Goal: Browse casually

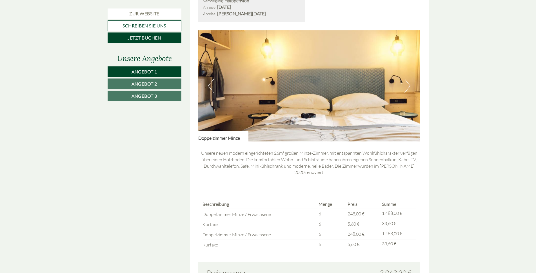
scroll to position [374, 0]
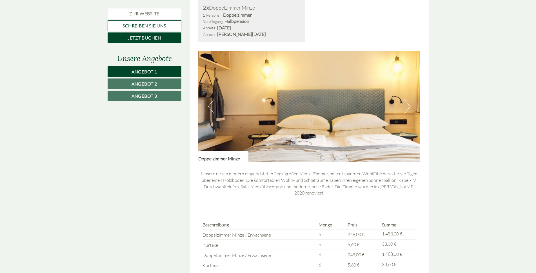
click at [407, 102] on button "Next" at bounding box center [408, 106] width 6 height 14
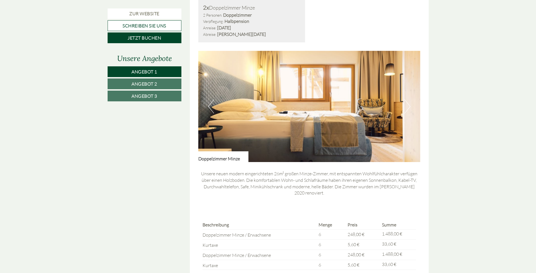
click at [407, 102] on button "Next" at bounding box center [408, 106] width 6 height 14
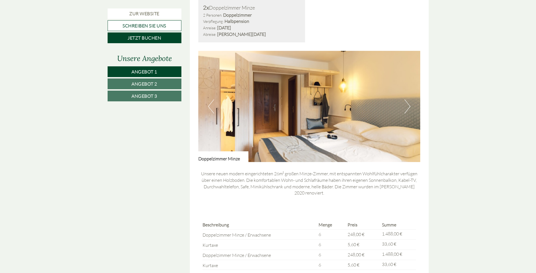
click at [407, 102] on button "Next" at bounding box center [408, 106] width 6 height 14
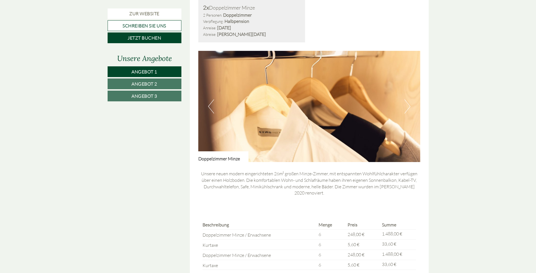
click at [407, 102] on button "Next" at bounding box center [408, 106] width 6 height 14
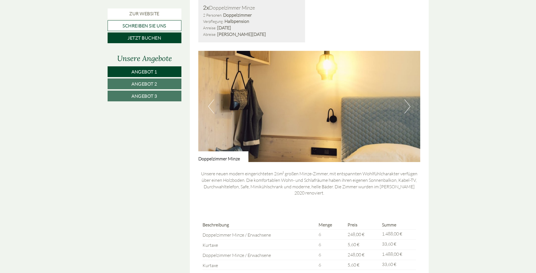
click at [406, 104] on button "Next" at bounding box center [408, 106] width 6 height 14
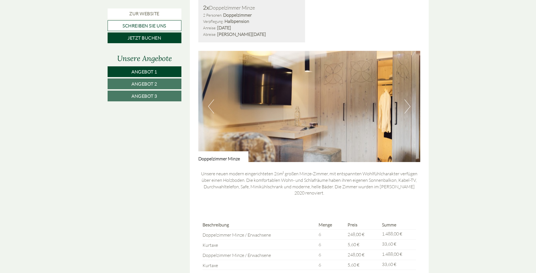
click at [406, 103] on button "Next" at bounding box center [408, 106] width 6 height 14
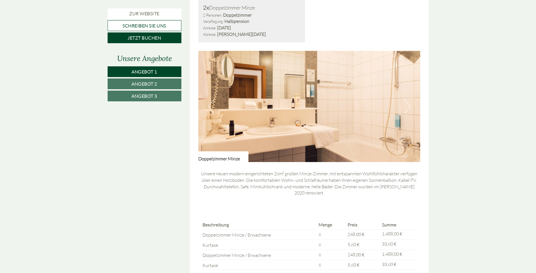
click at [406, 103] on button "Next" at bounding box center [408, 106] width 6 height 14
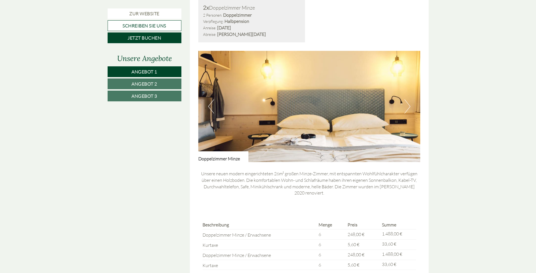
click at [406, 102] on button "Next" at bounding box center [408, 106] width 6 height 14
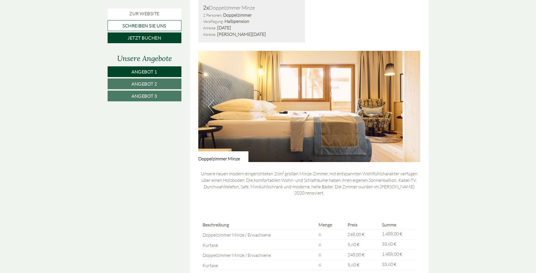
click at [406, 102] on button "Next" at bounding box center [408, 106] width 6 height 14
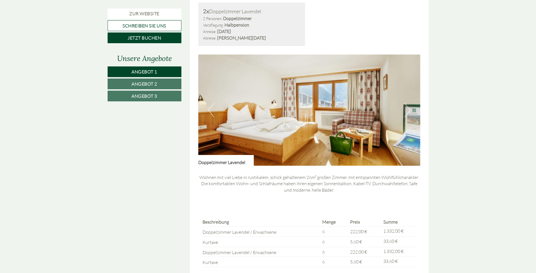
scroll to position [747, 0]
click at [408, 103] on button "Next" at bounding box center [408, 110] width 6 height 14
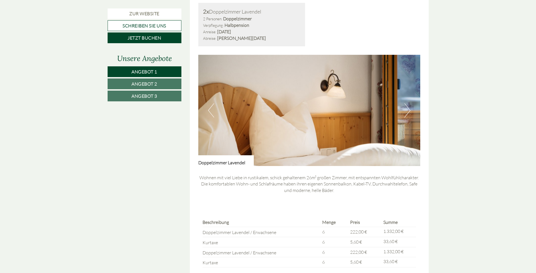
click at [408, 103] on button "Next" at bounding box center [408, 110] width 6 height 14
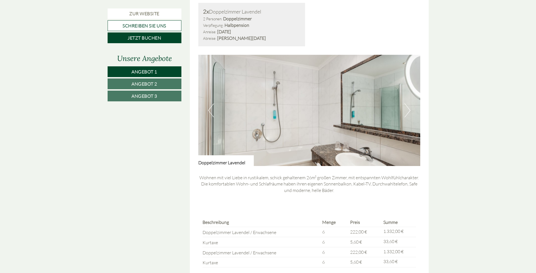
click at [408, 103] on button "Next" at bounding box center [408, 110] width 6 height 14
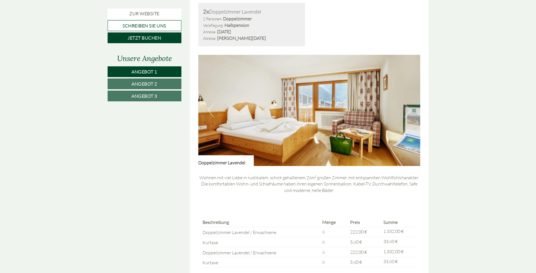
click at [408, 103] on button "Next" at bounding box center [408, 110] width 6 height 14
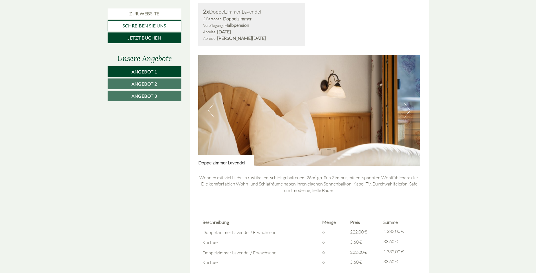
click at [408, 103] on button "Next" at bounding box center [408, 110] width 6 height 14
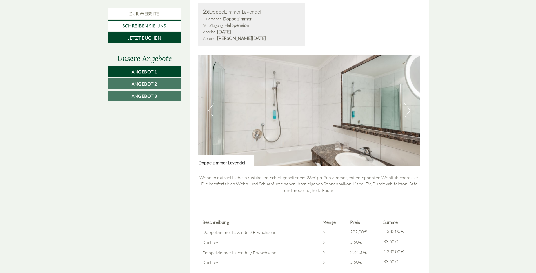
click at [408, 103] on button "Next" at bounding box center [408, 110] width 6 height 14
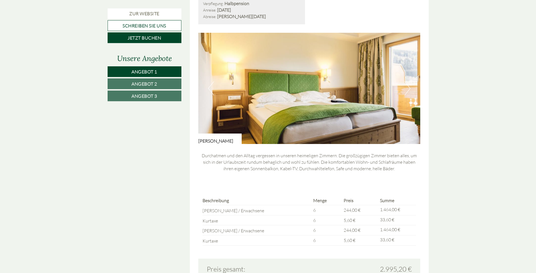
scroll to position [1150, 0]
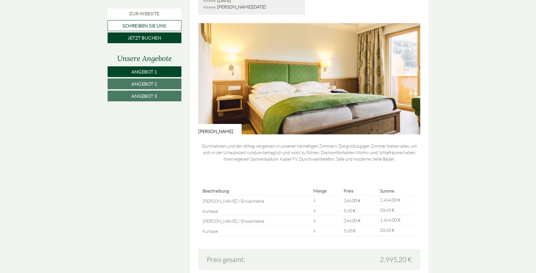
click at [408, 72] on button "Next" at bounding box center [408, 79] width 6 height 14
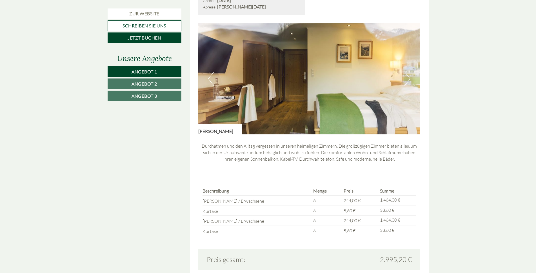
click at [408, 72] on button "Next" at bounding box center [408, 79] width 6 height 14
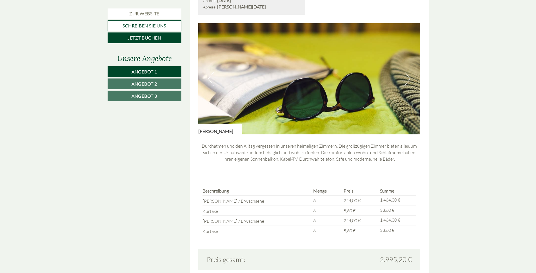
click at [408, 72] on button "Next" at bounding box center [408, 79] width 6 height 14
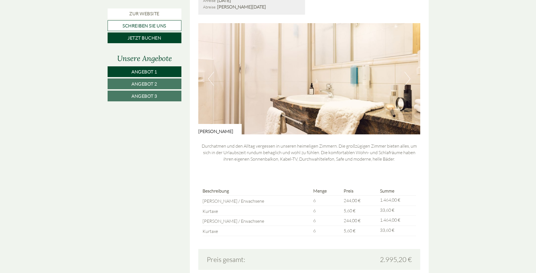
click at [408, 72] on button "Next" at bounding box center [408, 79] width 6 height 14
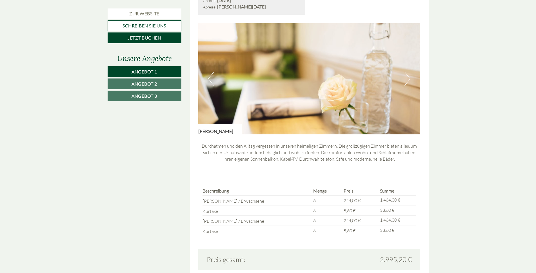
click at [408, 72] on button "Next" at bounding box center [408, 79] width 6 height 14
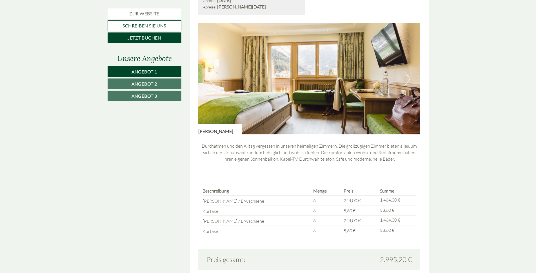
click at [408, 72] on button "Next" at bounding box center [408, 79] width 6 height 14
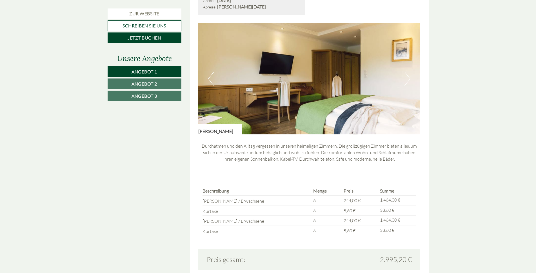
click at [408, 72] on button "Next" at bounding box center [408, 79] width 6 height 14
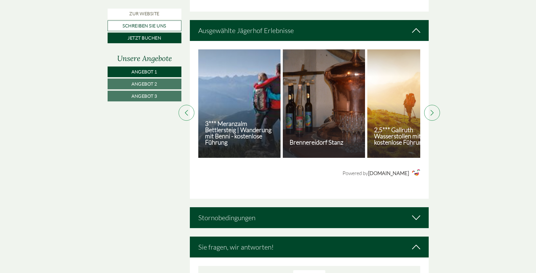
scroll to position [1725, 0]
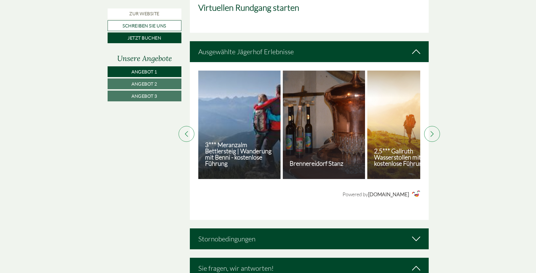
click at [435, 127] on div at bounding box center [432, 134] width 16 height 16
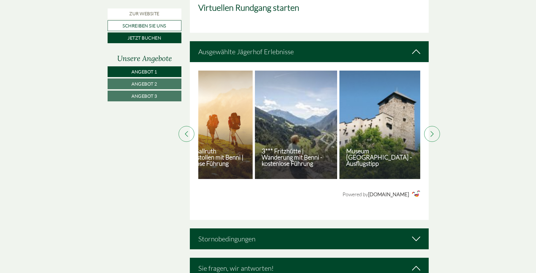
scroll to position [0, 197]
click at [433, 131] on icon at bounding box center [433, 134] width 6 height 6
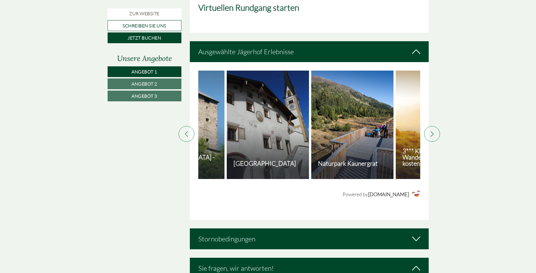
scroll to position [0, 395]
click at [433, 131] on icon at bounding box center [433, 134] width 6 height 6
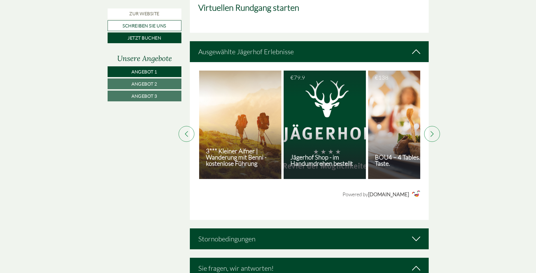
scroll to position [0, 592]
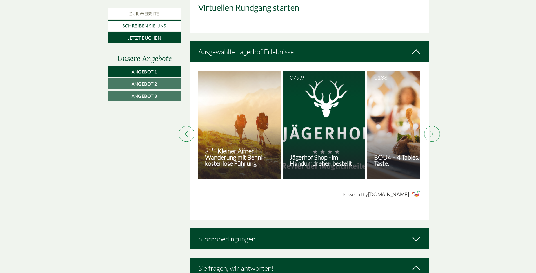
click at [433, 131] on icon at bounding box center [433, 134] width 6 height 6
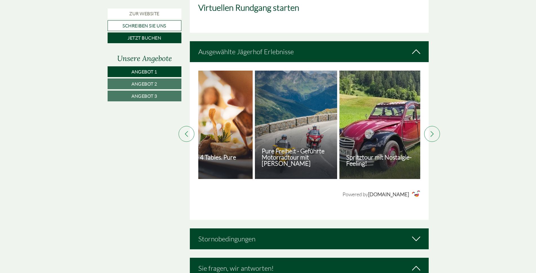
scroll to position [0, 789]
click at [433, 131] on icon at bounding box center [433, 134] width 6 height 6
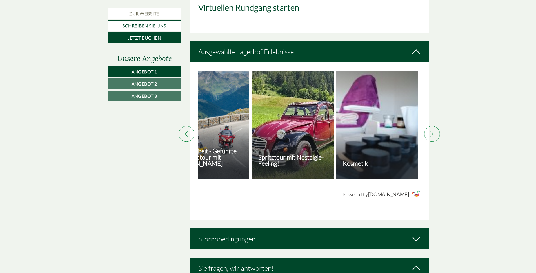
scroll to position [0, 877]
click at [433, 127] on div at bounding box center [432, 134] width 16 height 16
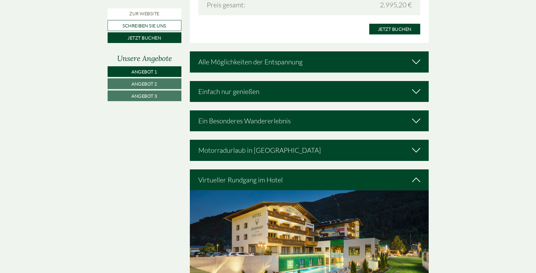
scroll to position [1393, 0]
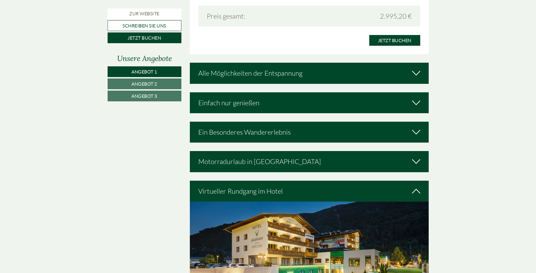
click at [419, 68] on icon at bounding box center [416, 73] width 8 height 10
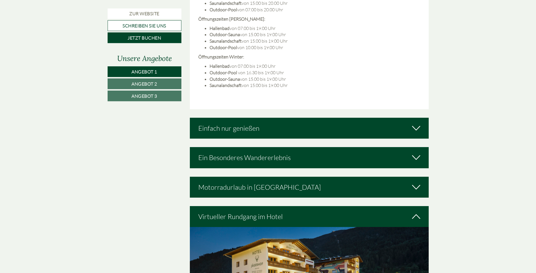
scroll to position [1652, 0]
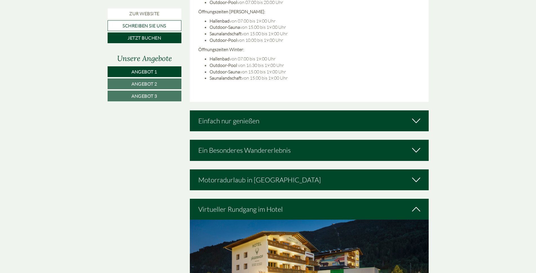
click at [417, 116] on icon at bounding box center [416, 121] width 8 height 10
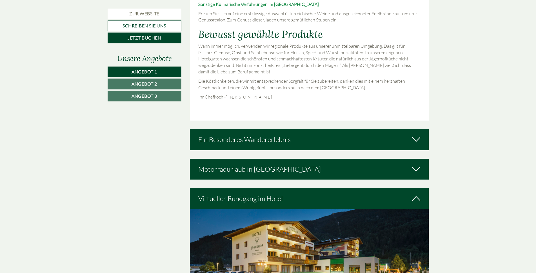
scroll to position [1997, 0]
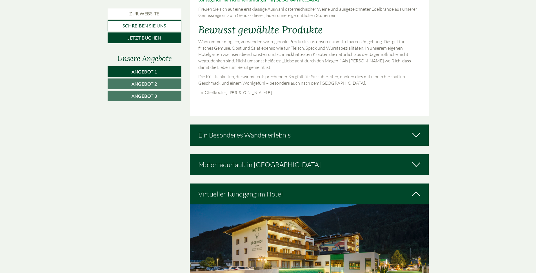
click at [418, 130] on icon at bounding box center [416, 135] width 8 height 10
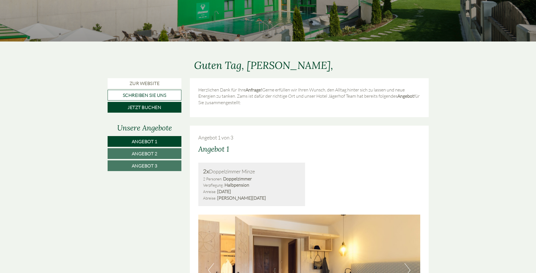
scroll to position [214, 0]
